Goal: Find contact information: Find contact information

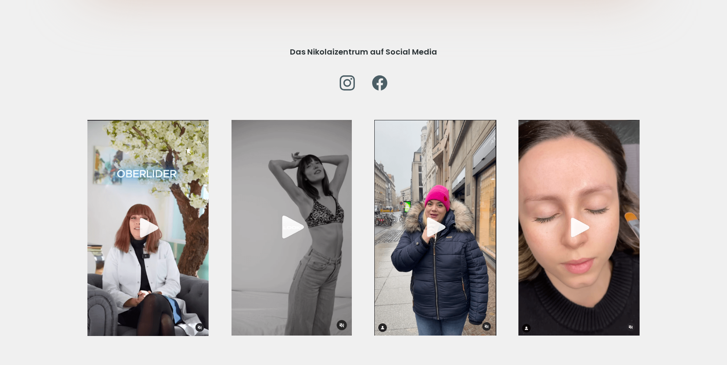
scroll to position [3276, 0]
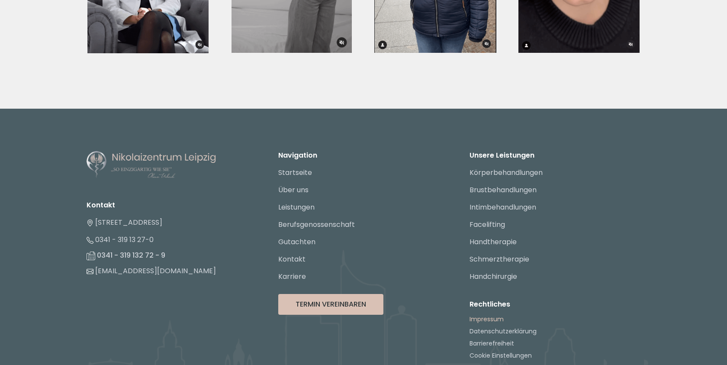
click at [487, 314] on link "Impressum" at bounding box center [486, 318] width 34 height 9
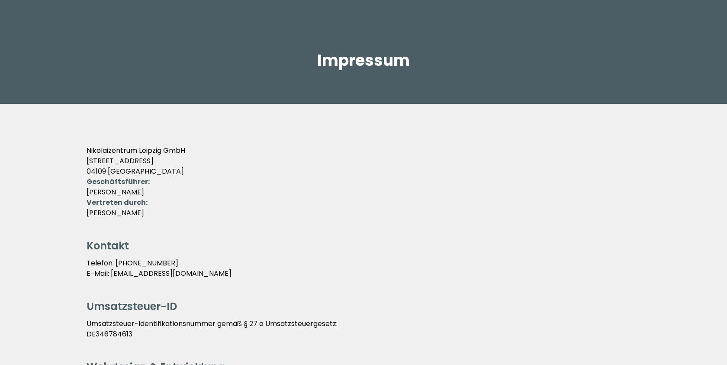
scroll to position [57, 0]
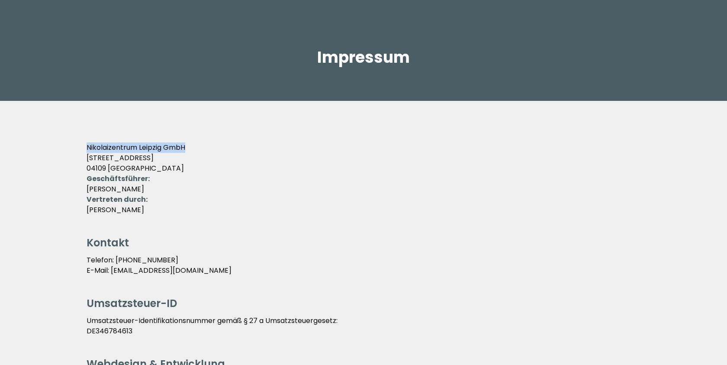
drag, startPoint x: 195, startPoint y: 150, endPoint x: 66, endPoint y: 144, distance: 129.4
click at [66, 144] on main "Hauptnavigation öffnen Über uns Leistungen BG Gutachten Kontakt Impressum Nikol…" at bounding box center [363, 363] width 727 height 841
copy p "Nikolaizentrum Leipzig GmbH"
click at [414, 195] on p "Vertreten durch: [PERSON_NAME]" at bounding box center [363, 204] width 554 height 21
